Goal: Task Accomplishment & Management: Complete application form

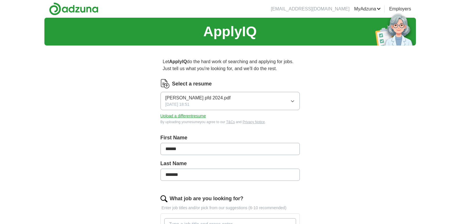
click at [177, 116] on button "Upload a different resume" at bounding box center [183, 116] width 46 height 6
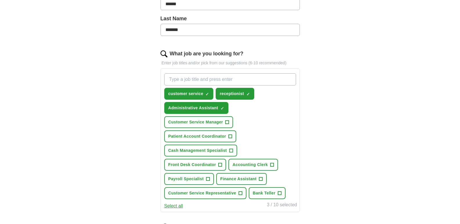
scroll to position [174, 0]
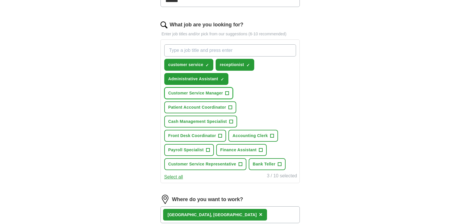
click at [227, 94] on span "+" at bounding box center [226, 93] width 3 height 5
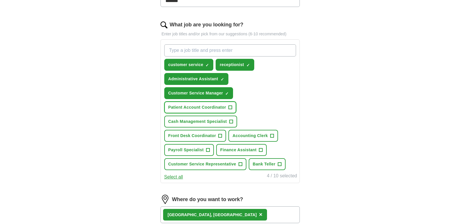
click at [230, 108] on span "+" at bounding box center [229, 107] width 3 height 5
click at [230, 122] on span "+" at bounding box center [230, 121] width 3 height 5
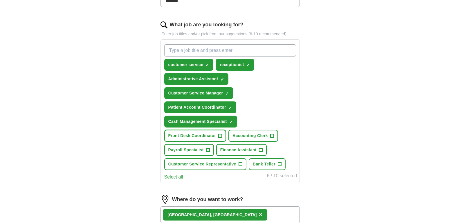
click at [219, 137] on span "+" at bounding box center [219, 136] width 3 height 5
click at [274, 135] on button "Accounting Clerk +" at bounding box center [253, 136] width 50 height 12
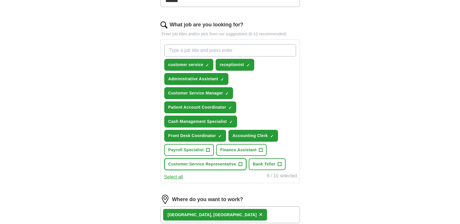
click at [242, 165] on span "+" at bounding box center [239, 164] width 3 height 5
click at [277, 164] on span "+" at bounding box center [279, 164] width 4 height 4
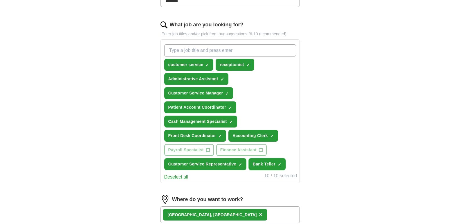
click at [0, 0] on span "×" at bounding box center [0, 0] width 0 height 0
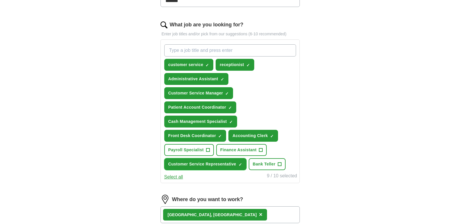
click at [0, 0] on span "×" at bounding box center [0, 0] width 0 height 0
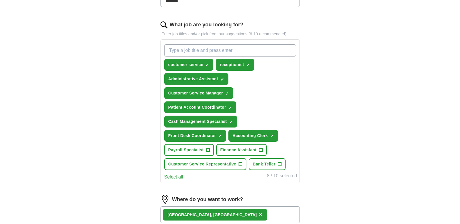
click at [209, 150] on span "+" at bounding box center [207, 150] width 3 height 5
click at [259, 151] on span "+" at bounding box center [260, 150] width 3 height 5
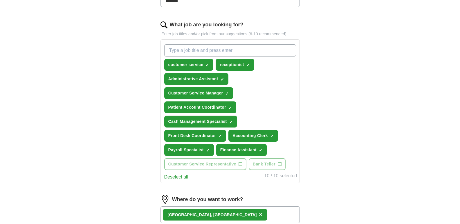
click at [265, 149] on button "Finance Assistant ✓ ×" at bounding box center [241, 150] width 50 height 12
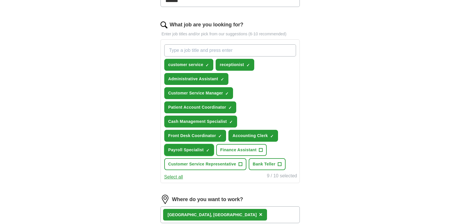
click at [0, 0] on span "×" at bounding box center [0, 0] width 0 height 0
click at [263, 150] on button "Finance Assistant +" at bounding box center [241, 150] width 50 height 12
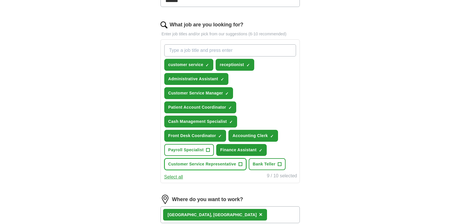
click at [239, 164] on span "+" at bounding box center [239, 164] width 3 height 5
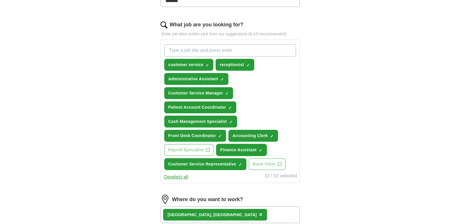
click at [0, 0] on span "×" at bounding box center [0, 0] width 0 height 0
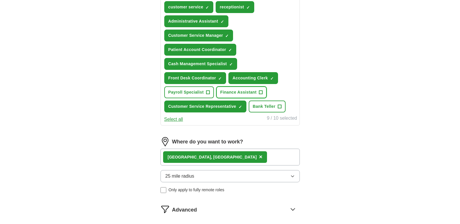
scroll to position [232, 0]
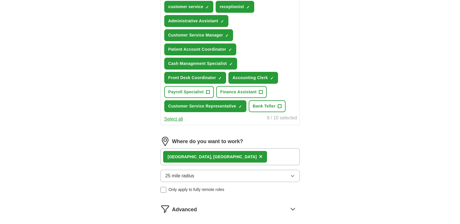
click at [174, 120] on button "Select all" at bounding box center [173, 119] width 19 height 7
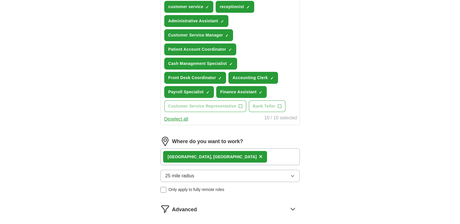
click at [174, 120] on button "Deselect all" at bounding box center [176, 119] width 24 height 7
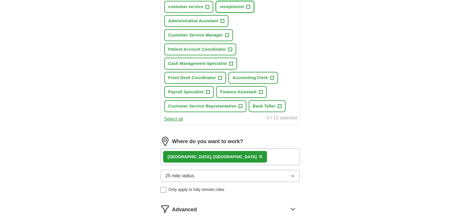
click at [247, 6] on span "+" at bounding box center [247, 7] width 3 height 5
click at [206, 6] on span "+" at bounding box center [207, 7] width 3 height 5
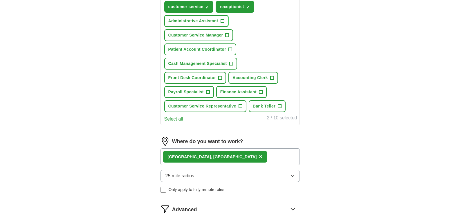
click at [219, 23] on button "Administrative Assistant +" at bounding box center [196, 21] width 64 height 12
click at [224, 34] on button "Customer Service Manager +" at bounding box center [198, 35] width 69 height 12
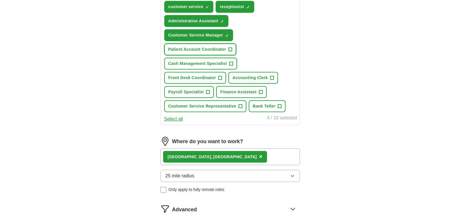
click at [226, 48] on button "Patient Account Coordinator +" at bounding box center [200, 49] width 72 height 12
click at [224, 63] on span "Cash Management Specialist" at bounding box center [197, 64] width 59 height 6
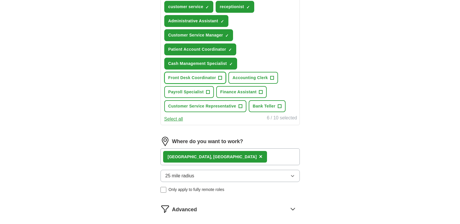
click at [215, 77] on span "Front Desk Coordinator" at bounding box center [192, 78] width 48 height 6
click at [252, 77] on span "Accounting Clerk" at bounding box center [249, 78] width 35 height 6
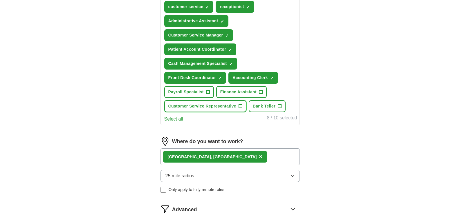
click at [226, 108] on span "Customer Service Representative" at bounding box center [202, 106] width 68 height 6
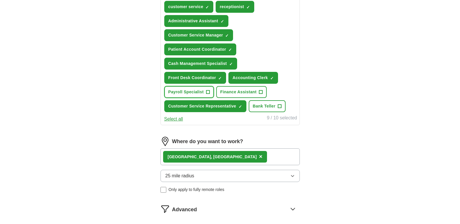
click at [200, 92] on span "Payroll Specialist" at bounding box center [185, 92] width 35 height 6
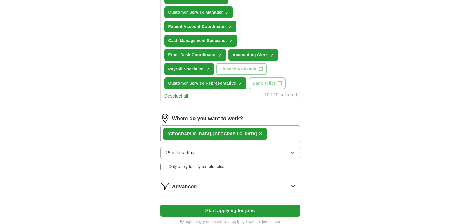
scroll to position [290, 0]
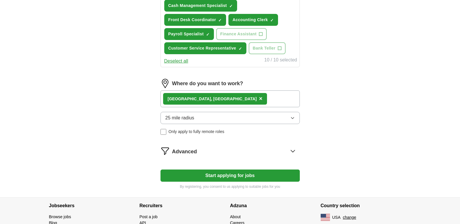
click at [215, 101] on div "[GEOGRAPHIC_DATA], [GEOGRAPHIC_DATA] ×" at bounding box center [229, 98] width 139 height 17
drag, startPoint x: 212, startPoint y: 99, endPoint x: 219, endPoint y: 99, distance: 6.4
click at [213, 99] on div "[GEOGRAPHIC_DATA], [GEOGRAPHIC_DATA] ×" at bounding box center [229, 98] width 139 height 17
click at [219, 99] on div "[GEOGRAPHIC_DATA], [GEOGRAPHIC_DATA] ×" at bounding box center [229, 98] width 139 height 17
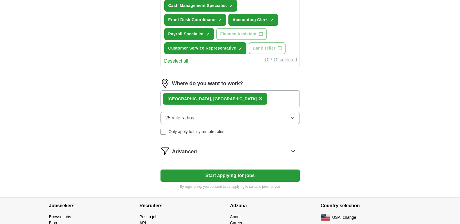
click at [293, 119] on icon "button" at bounding box center [292, 118] width 5 height 5
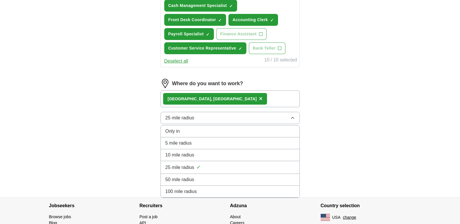
click at [293, 119] on icon "button" at bounding box center [292, 118] width 5 height 5
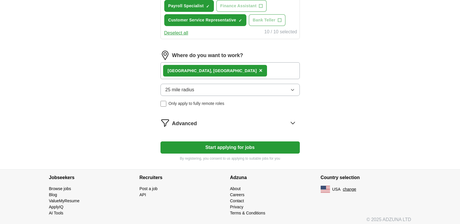
scroll to position [322, 0]
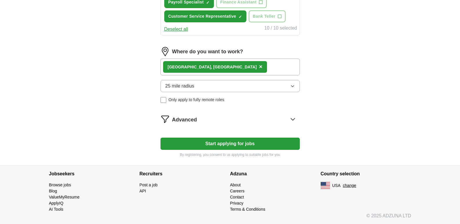
click at [184, 141] on button "Start applying for jobs" at bounding box center [229, 144] width 139 height 12
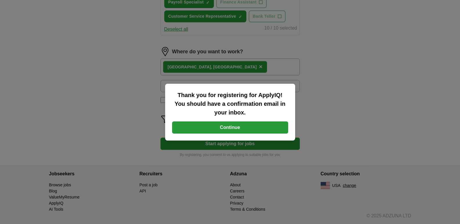
click at [199, 128] on button "Continue" at bounding box center [230, 127] width 116 height 12
